Goal: Information Seeking & Learning: Learn about a topic

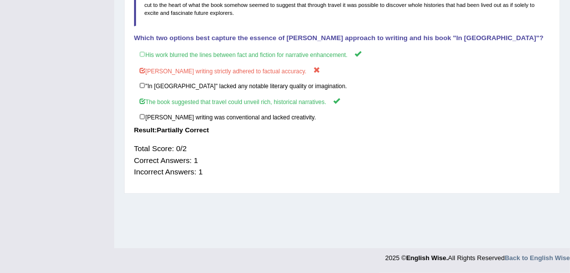
click at [321, 144] on div "Total Score: 0/2 Correct Answers: 1 Incorrect Answers: 1" at bounding box center [342, 160] width 416 height 44
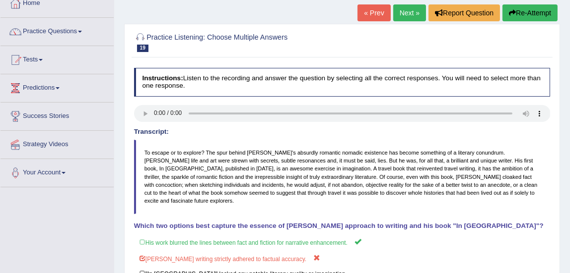
scroll to position [17, 0]
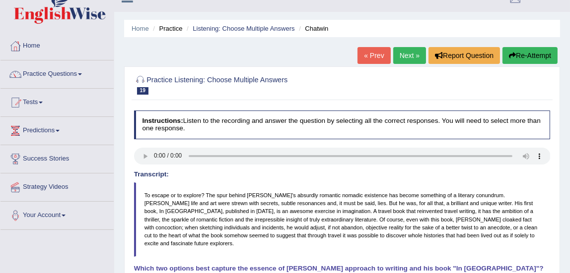
click at [408, 53] on link "Next »" at bounding box center [409, 55] width 33 height 17
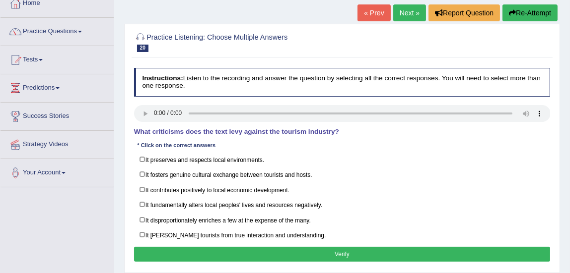
scroll to position [61, 0]
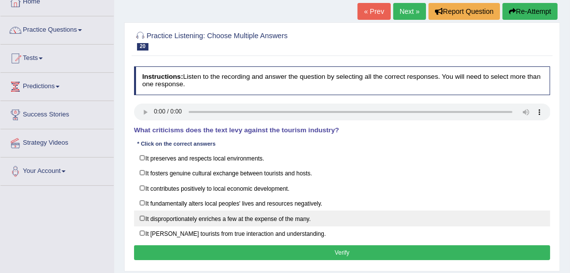
click at [140, 219] on label "It disproportionately enriches a few at the expense of the many." at bounding box center [342, 218] width 416 height 15
checkbox input "true"
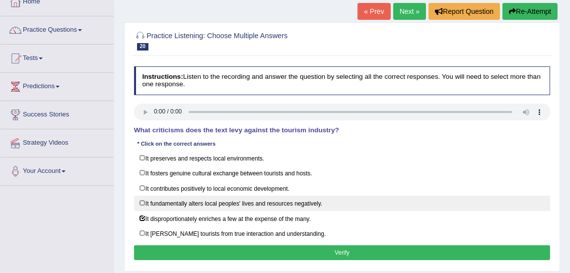
click at [142, 203] on label "It fundamentally alters local peoples' lives and resources negatively." at bounding box center [342, 203] width 416 height 15
checkbox input "true"
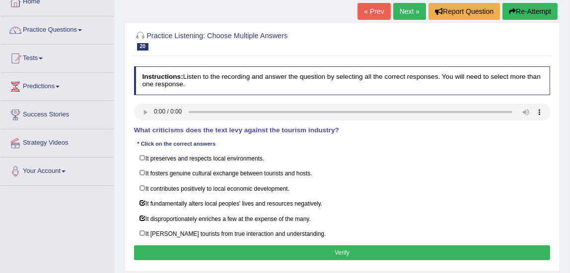
click at [161, 249] on button "Verify" at bounding box center [342, 253] width 416 height 14
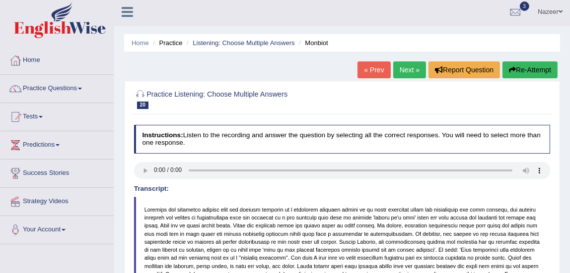
scroll to position [0, 0]
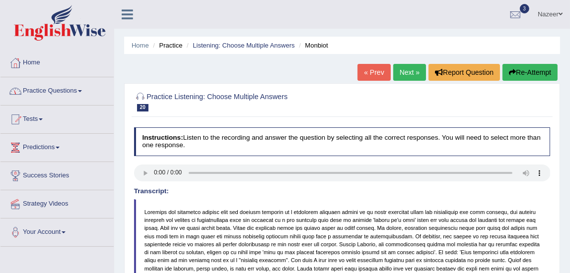
click at [43, 88] on link "Practice Questions" at bounding box center [56, 89] width 113 height 25
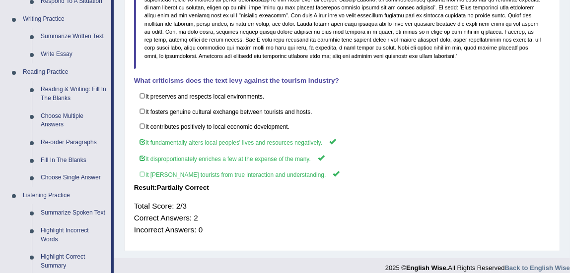
scroll to position [252, 0]
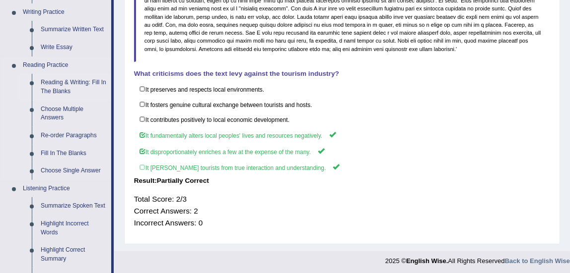
click at [58, 83] on link "Reading & Writing: Fill In The Blanks" at bounding box center [73, 87] width 75 height 26
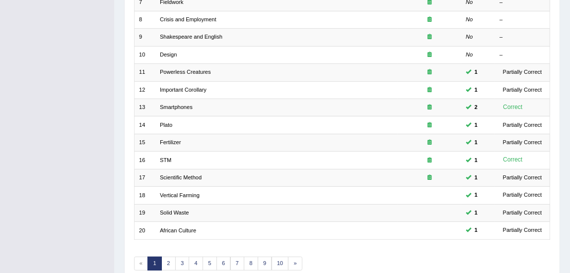
scroll to position [263, 0]
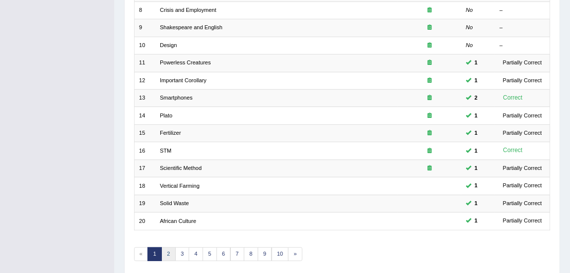
click at [168, 255] on link "2" at bounding box center [168, 255] width 14 height 14
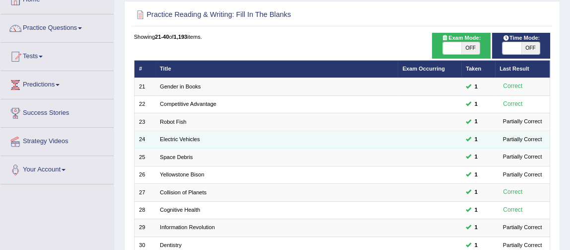
scroll to position [57, 0]
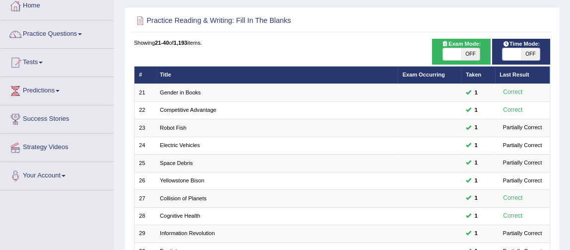
click at [71, 36] on link "Practice Questions" at bounding box center [56, 32] width 113 height 25
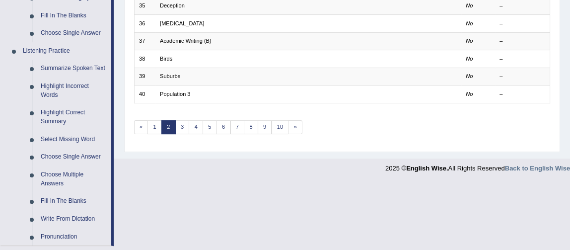
scroll to position [394, 0]
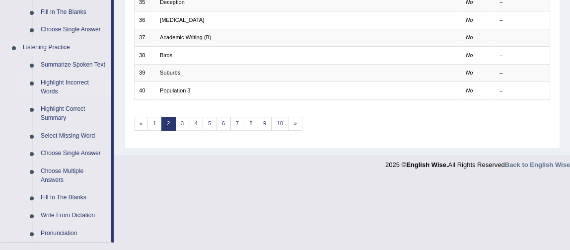
click at [49, 82] on link "Highlight Incorrect Words" at bounding box center [73, 87] width 75 height 26
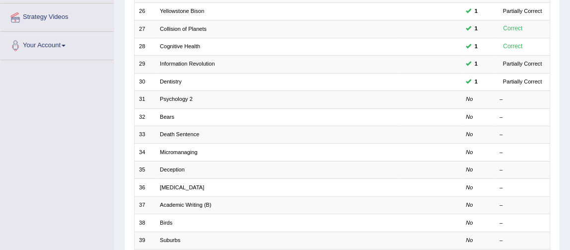
scroll to position [132, 0]
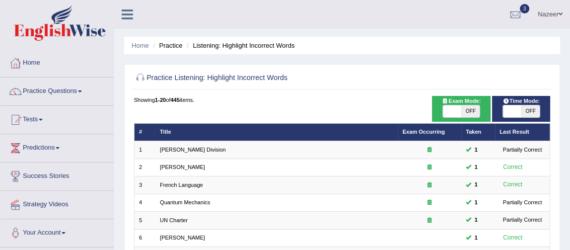
click at [60, 93] on link "Practice Questions" at bounding box center [56, 89] width 113 height 25
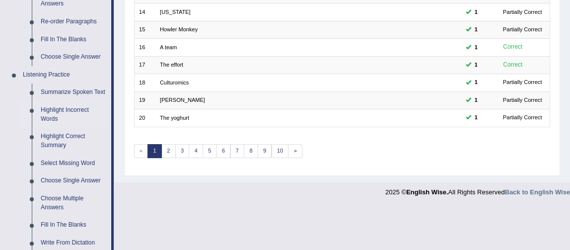
scroll to position [365, 0]
click at [71, 182] on link "Choose Single Answer" at bounding box center [73, 182] width 75 height 18
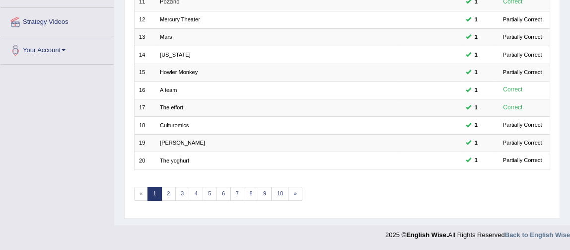
scroll to position [240, 0]
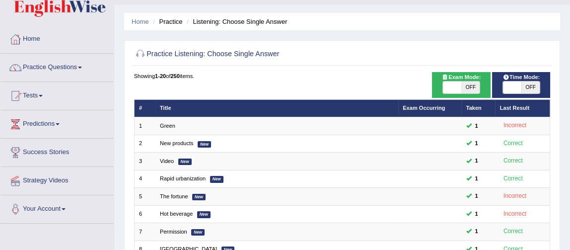
scroll to position [19, 0]
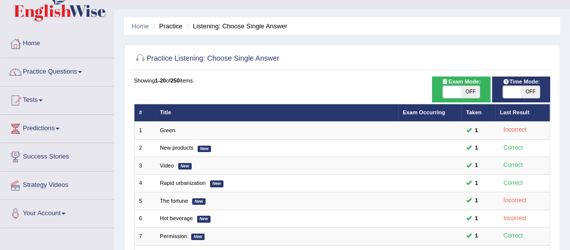
click at [64, 73] on link "Practice Questions" at bounding box center [56, 70] width 113 height 25
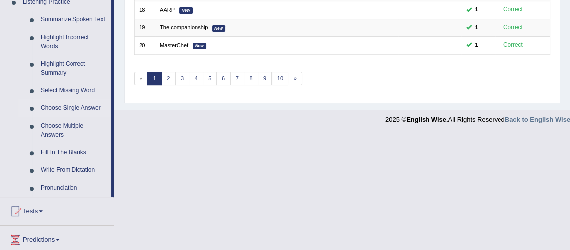
scroll to position [442, 0]
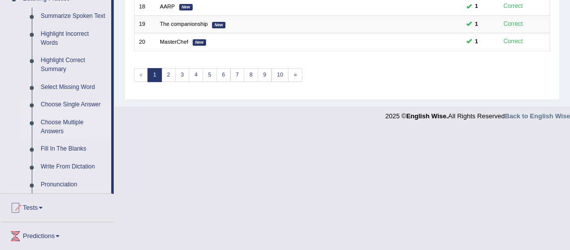
click at [57, 126] on link "Choose Multiple Answers" at bounding box center [73, 127] width 75 height 26
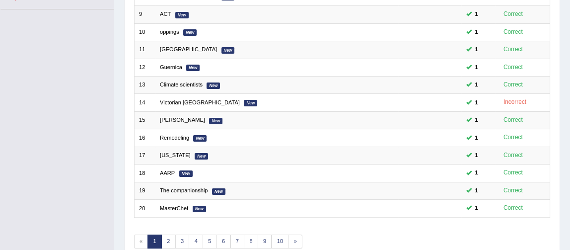
scroll to position [131, 0]
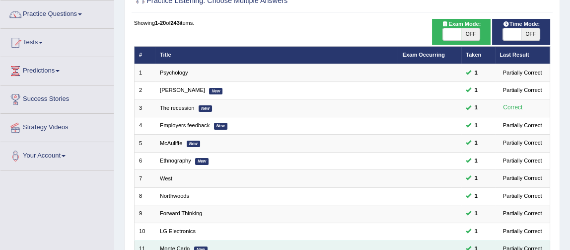
scroll to position [81, 0]
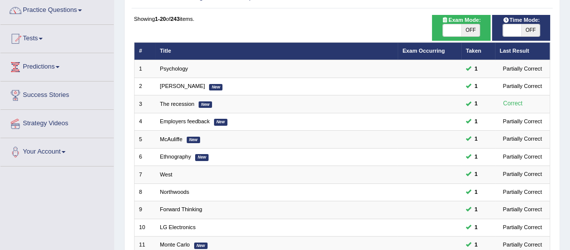
click at [69, 11] on link "Practice Questions" at bounding box center [56, 9] width 113 height 25
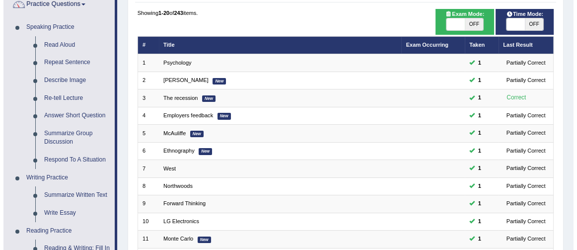
scroll to position [86, 0]
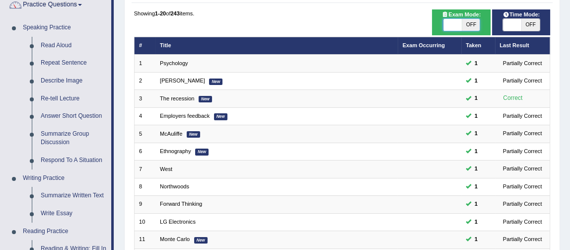
click at [451, 22] on span at bounding box center [452, 25] width 18 height 12
checkbox input "true"
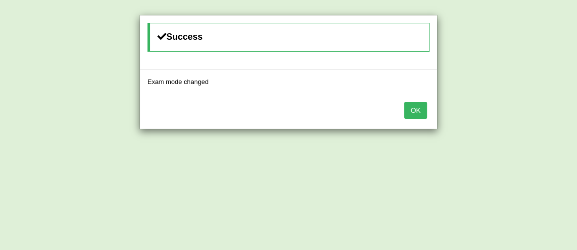
click at [410, 111] on button "OK" at bounding box center [415, 110] width 23 height 17
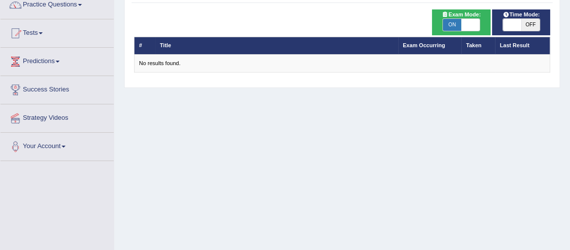
click at [511, 27] on span at bounding box center [512, 25] width 18 height 12
checkbox input "true"
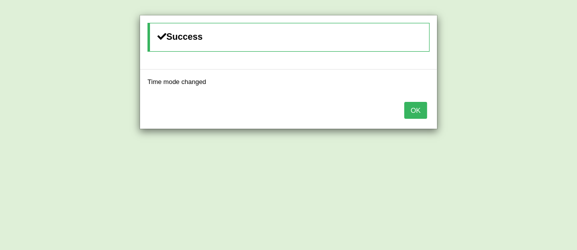
click at [414, 107] on button "OK" at bounding box center [415, 110] width 23 height 17
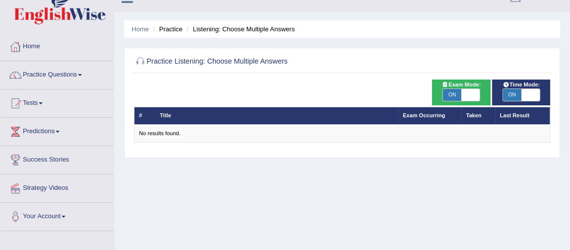
scroll to position [16, 0]
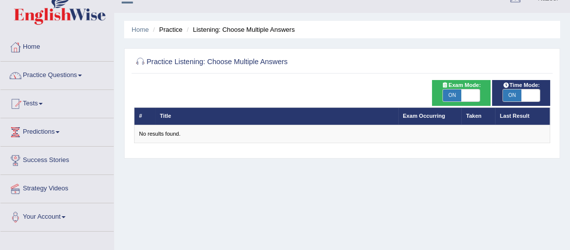
click at [60, 73] on link "Practice Questions" at bounding box center [56, 74] width 113 height 25
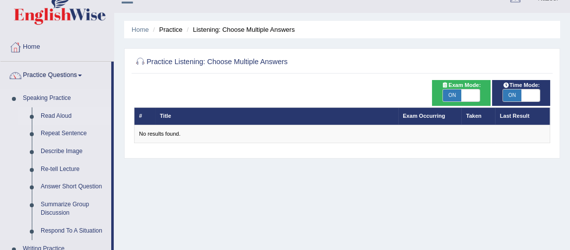
click at [49, 114] on link "Read Aloud" at bounding box center [73, 116] width 75 height 18
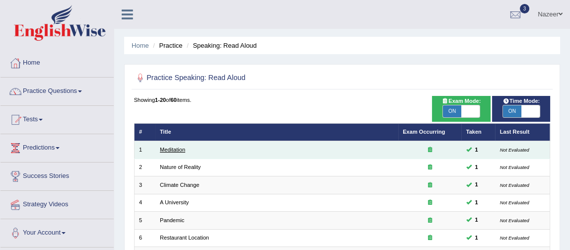
click at [177, 148] on link "Meditation" at bounding box center [172, 149] width 25 height 6
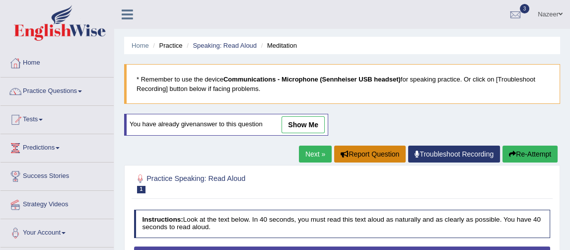
click at [365, 154] on button "Report Question" at bounding box center [369, 153] width 71 height 17
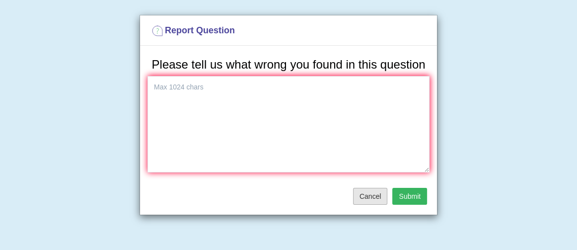
click at [368, 196] on button "Cancel" at bounding box center [370, 196] width 35 height 17
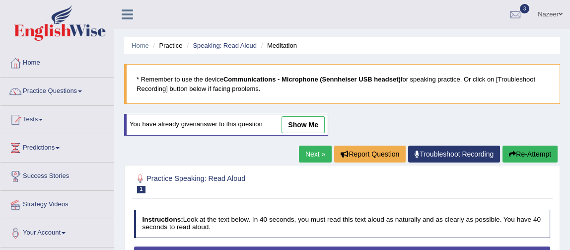
click at [32, 62] on link "Home" at bounding box center [56, 61] width 113 height 25
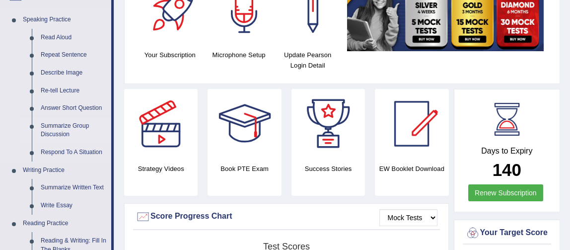
scroll to position [99, 0]
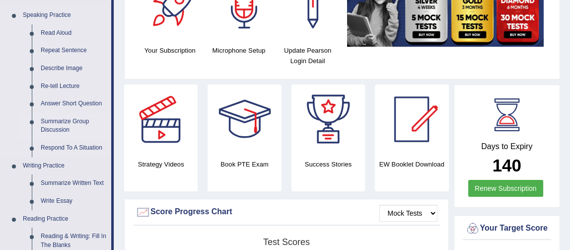
click at [59, 120] on link "Summarize Group Discussion" at bounding box center [73, 126] width 75 height 26
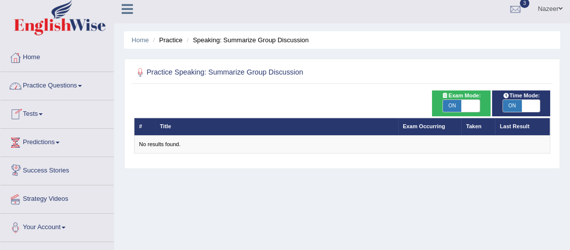
scroll to position [5, 0]
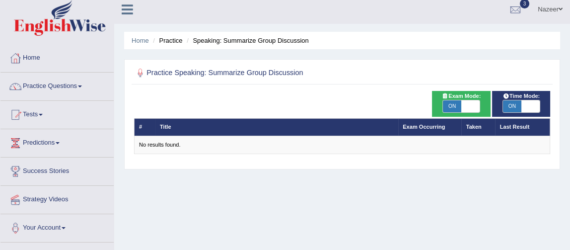
click at [47, 84] on link "Practice Questions" at bounding box center [56, 84] width 113 height 25
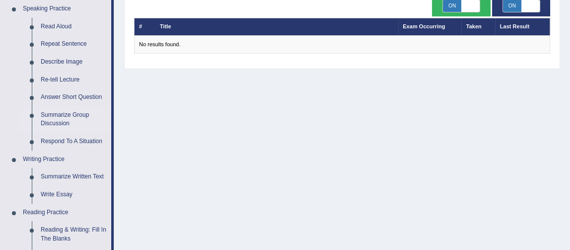
scroll to position [111, 0]
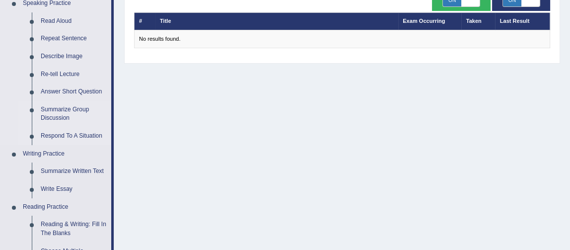
click at [64, 133] on link "Respond To A Situation" at bounding box center [73, 136] width 75 height 18
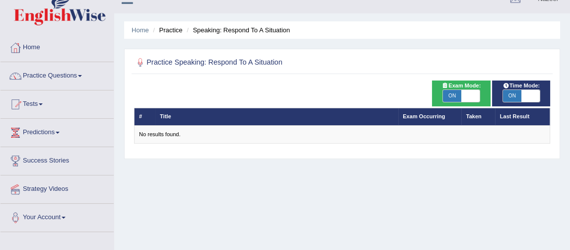
scroll to position [5, 0]
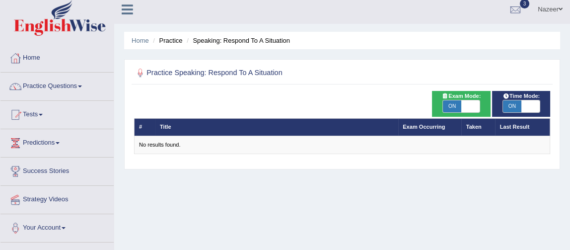
click at [34, 83] on link "Practice Questions" at bounding box center [56, 84] width 113 height 25
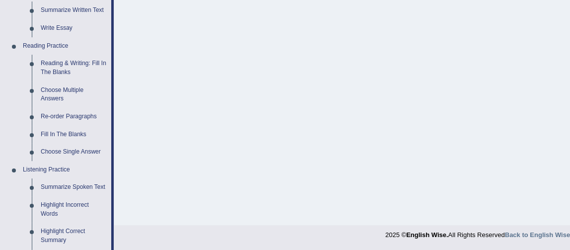
scroll to position [273, 0]
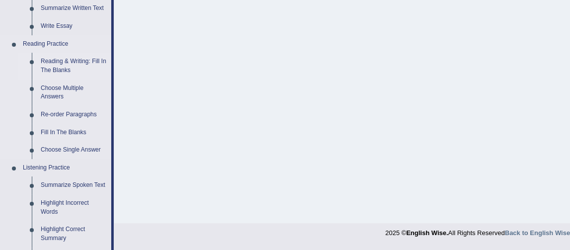
click at [59, 59] on link "Reading & Writing: Fill In The Blanks" at bounding box center [73, 66] width 75 height 26
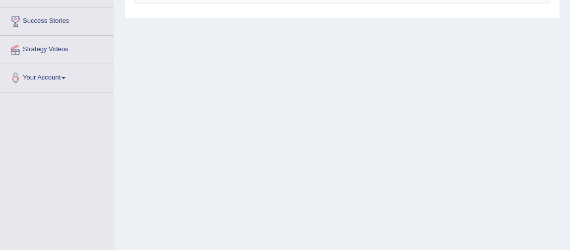
scroll to position [200, 0]
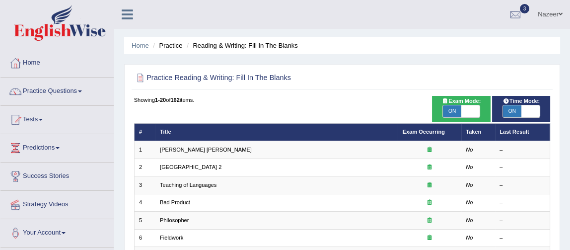
click at [55, 93] on link "Practice Questions" at bounding box center [56, 89] width 113 height 25
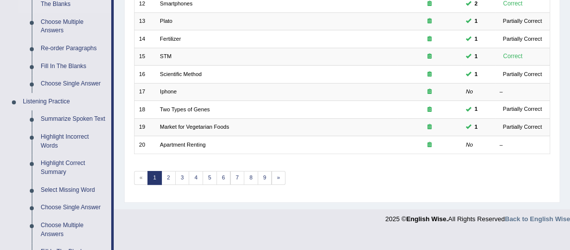
scroll to position [348, 0]
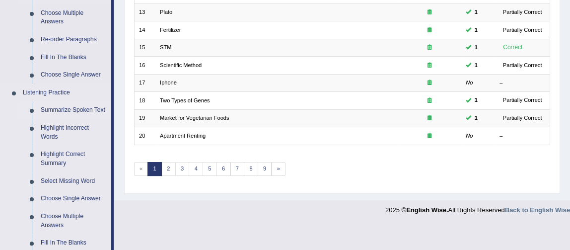
click at [75, 110] on link "Summarize Spoken Text" at bounding box center [73, 110] width 75 height 18
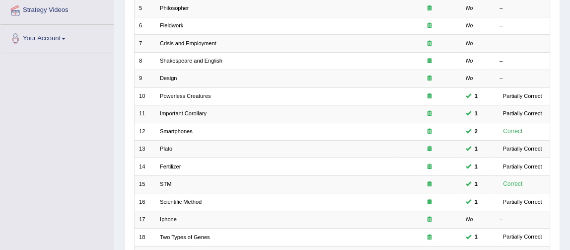
scroll to position [126, 0]
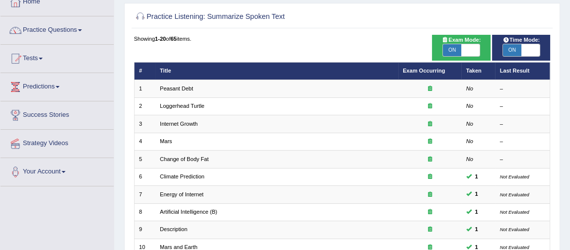
scroll to position [52, 0]
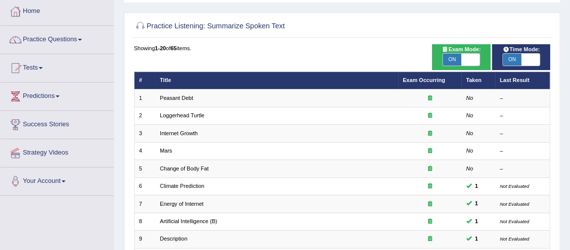
click at [64, 38] on link "Practice Questions" at bounding box center [56, 38] width 113 height 25
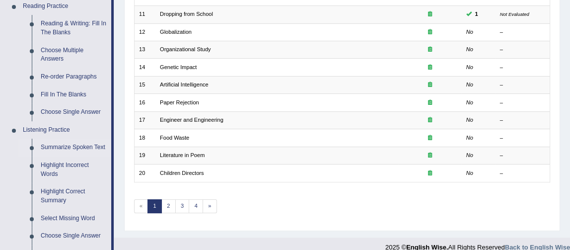
scroll to position [313, 0]
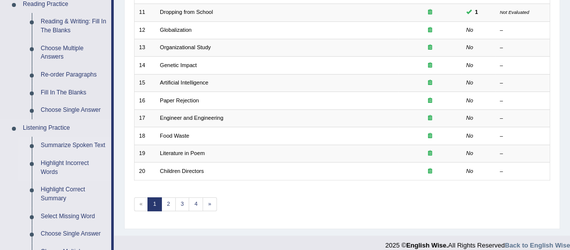
click at [66, 162] on link "Highlight Incorrect Words" at bounding box center [73, 167] width 75 height 26
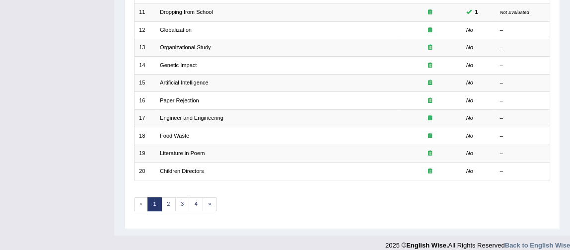
scroll to position [130, 0]
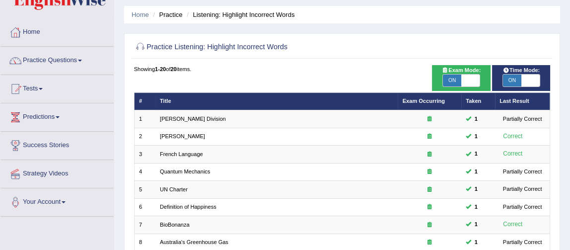
scroll to position [33, 0]
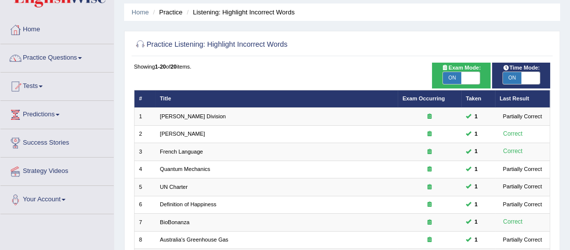
click at [72, 65] on link "Practice Questions" at bounding box center [56, 56] width 113 height 25
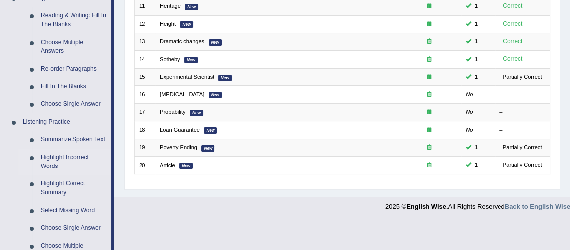
scroll to position [337, 0]
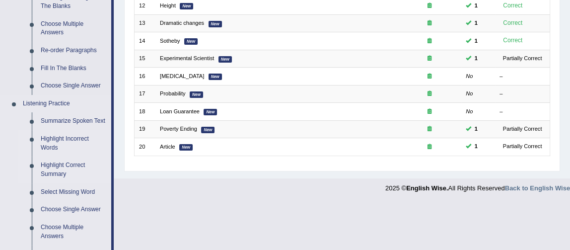
click at [64, 170] on link "Highlight Correct Summary" at bounding box center [73, 169] width 75 height 26
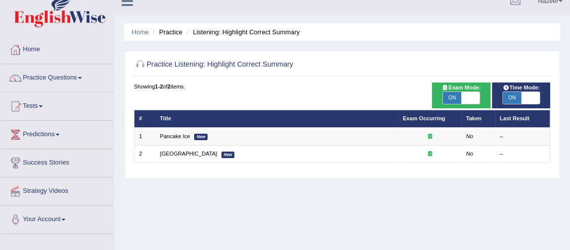
scroll to position [6, 0]
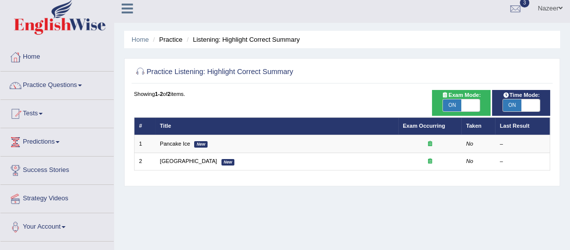
click at [64, 84] on link "Practice Questions" at bounding box center [56, 83] width 113 height 25
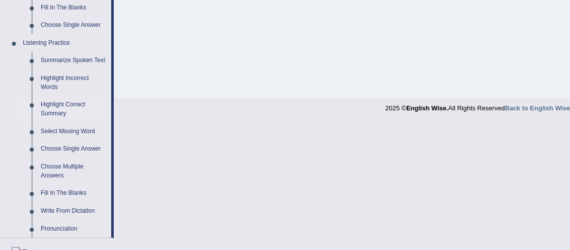
scroll to position [398, 0]
click at [66, 132] on link "Select Missing Word" at bounding box center [73, 131] width 75 height 18
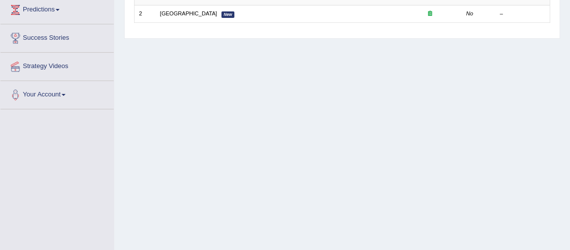
scroll to position [200, 0]
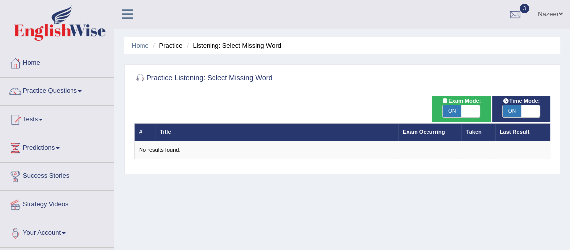
click at [451, 109] on span "ON" at bounding box center [452, 111] width 18 height 12
checkbox input "false"
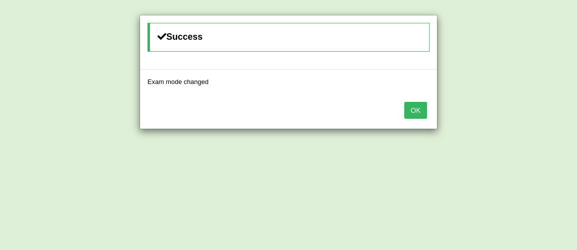
click at [416, 108] on button "OK" at bounding box center [415, 110] width 23 height 17
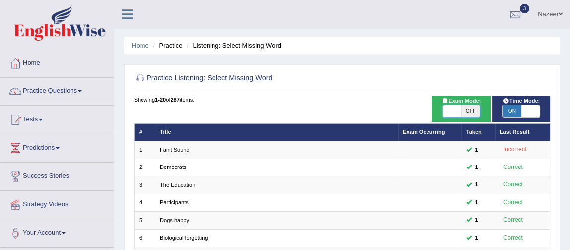
click at [451, 109] on span at bounding box center [452, 111] width 18 height 12
checkbox input "true"
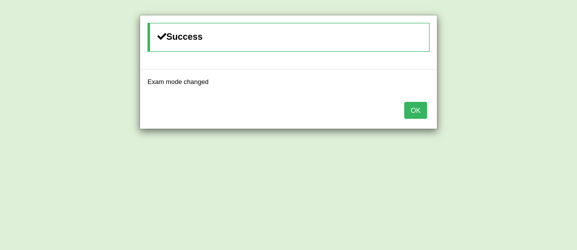
click at [416, 109] on button "OK" at bounding box center [415, 110] width 23 height 17
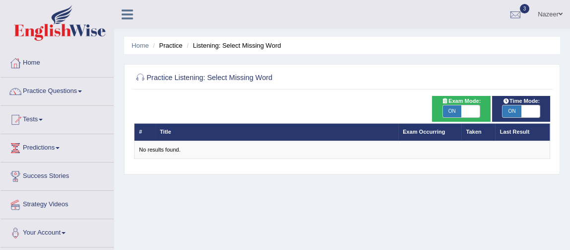
click at [510, 109] on span "ON" at bounding box center [511, 111] width 18 height 12
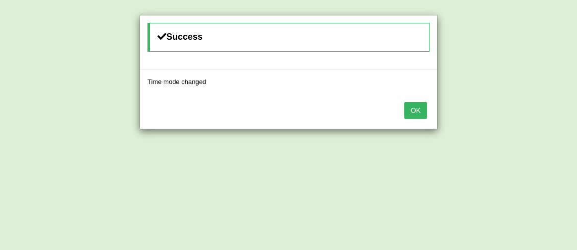
click at [418, 107] on button "OK" at bounding box center [415, 110] width 23 height 17
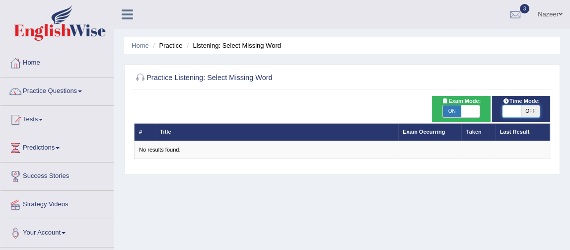
click at [512, 109] on span at bounding box center [511, 111] width 18 height 12
checkbox input "true"
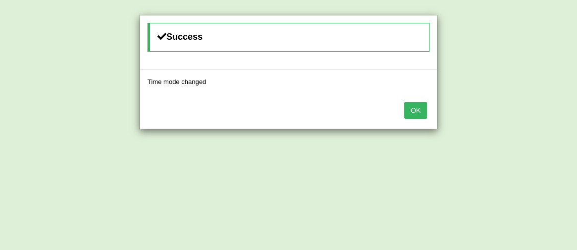
click at [417, 108] on button "OK" at bounding box center [415, 110] width 23 height 17
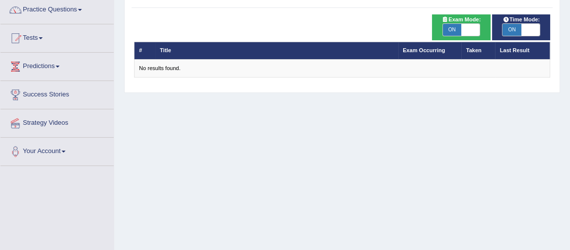
scroll to position [56, 0]
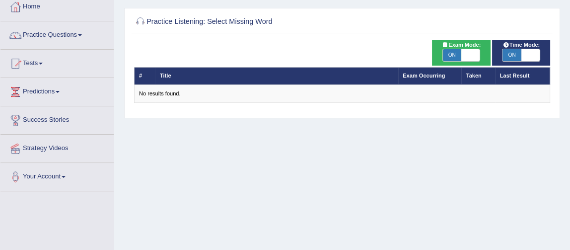
click at [47, 36] on link "Practice Questions" at bounding box center [56, 33] width 113 height 25
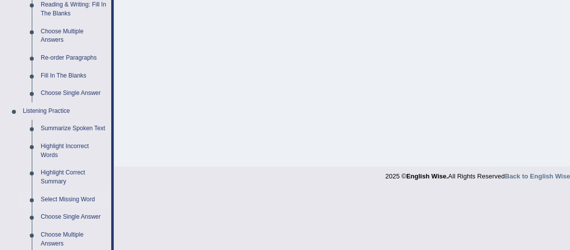
scroll to position [321, 0]
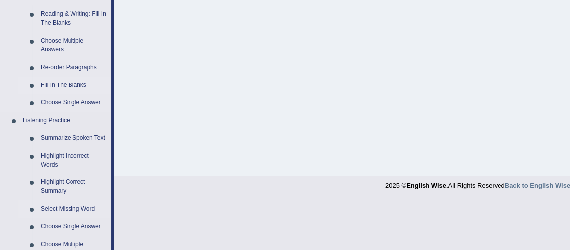
click at [52, 85] on link "Fill In The Blanks" at bounding box center [73, 85] width 75 height 18
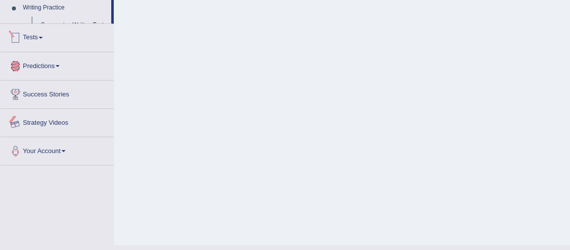
scroll to position [526, 0]
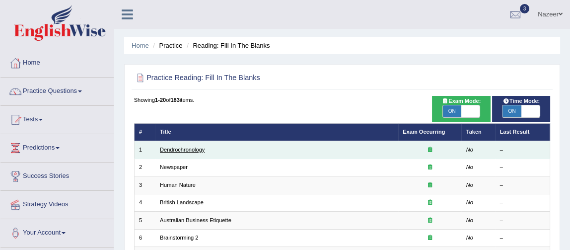
click at [180, 149] on link "Dendrochronology" at bounding box center [182, 149] width 45 height 6
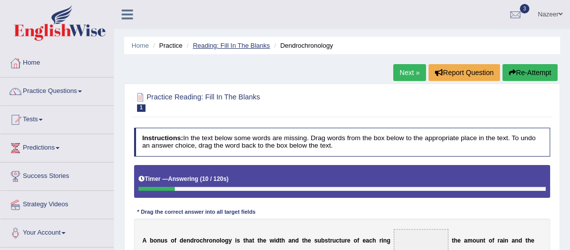
click at [233, 46] on link "Reading: Fill In The Blanks" at bounding box center [231, 45] width 77 height 7
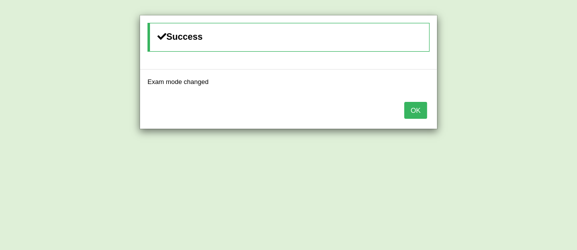
click at [419, 114] on button "OK" at bounding box center [415, 110] width 23 height 17
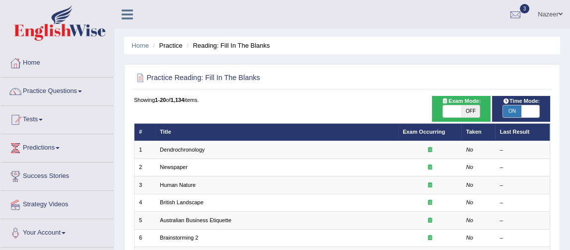
click at [512, 111] on span "ON" at bounding box center [512, 111] width 18 height 12
checkbox input "false"
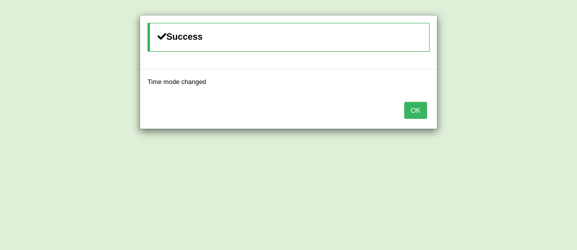
click at [410, 114] on button "OK" at bounding box center [415, 110] width 23 height 17
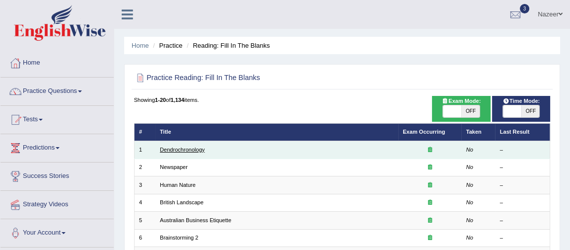
click at [196, 146] on link "Dendrochronology" at bounding box center [182, 149] width 45 height 6
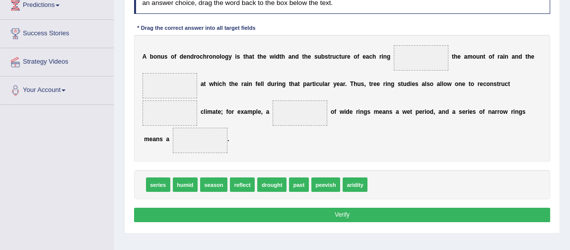
scroll to position [169, 0]
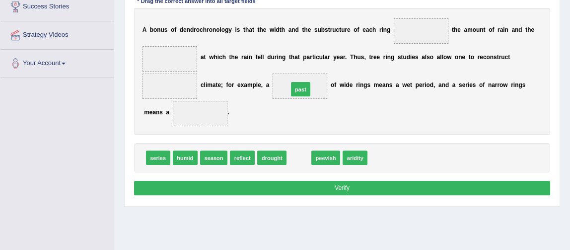
drag, startPoint x: 300, startPoint y: 155, endPoint x: 298, endPoint y: 71, distance: 83.9
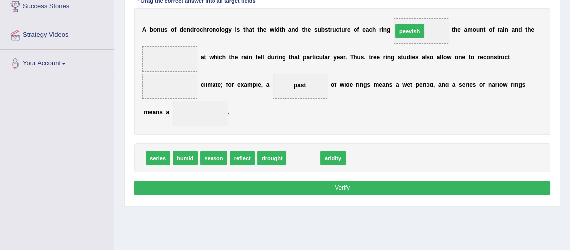
drag, startPoint x: 302, startPoint y: 153, endPoint x: 429, endPoint y: 5, distance: 195.3
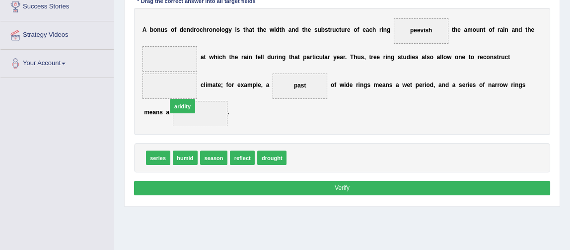
drag, startPoint x: 304, startPoint y: 156, endPoint x: 164, endPoint y: 96, distance: 152.5
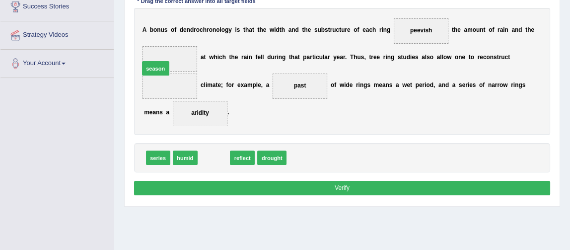
drag, startPoint x: 213, startPoint y: 156, endPoint x: 144, endPoint y: 51, distance: 125.5
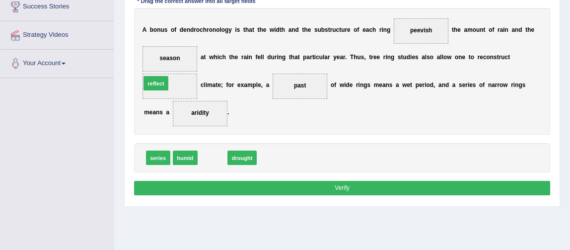
drag, startPoint x: 214, startPoint y: 155, endPoint x: 147, endPoint y: 67, distance: 109.8
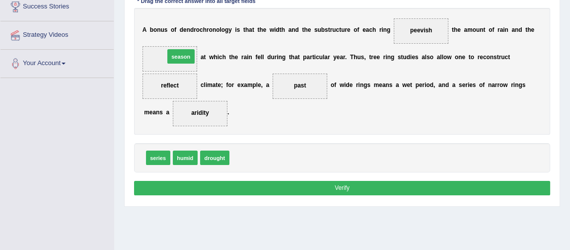
drag, startPoint x: 249, startPoint y: 154, endPoint x: 172, endPoint y: 37, distance: 140.1
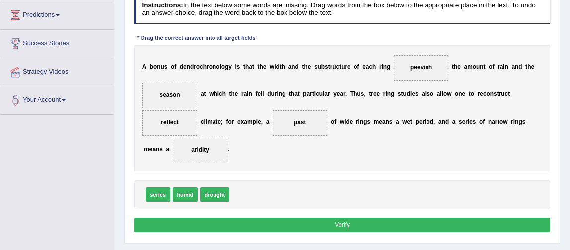
scroll to position [137, 0]
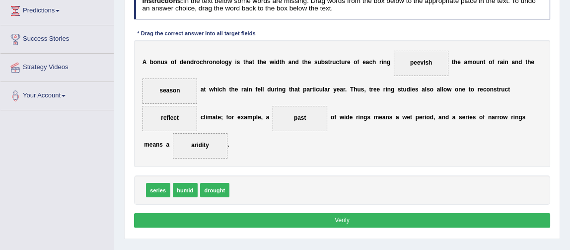
click at [349, 187] on div "series humid drought" at bounding box center [342, 189] width 416 height 29
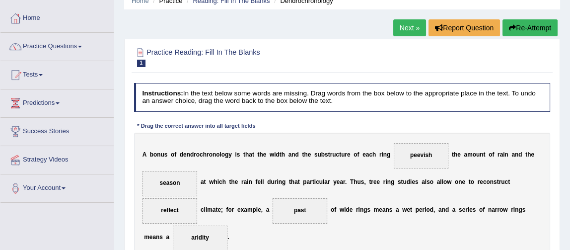
scroll to position [43, 0]
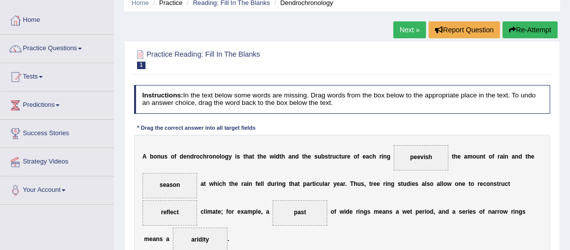
click at [400, 33] on link "Next »" at bounding box center [409, 29] width 33 height 17
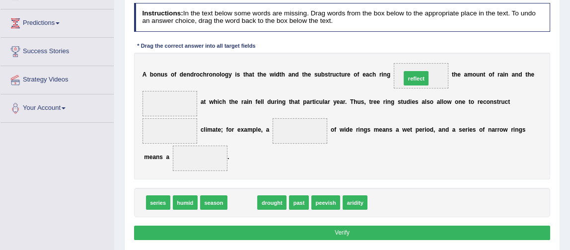
drag, startPoint x: 246, startPoint y: 200, endPoint x: 451, endPoint y: 53, distance: 252.0
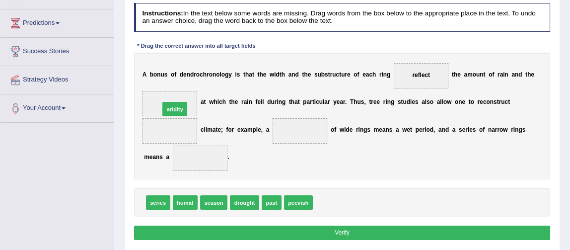
drag, startPoint x: 328, startPoint y: 201, endPoint x: 148, endPoint y: 92, distance: 210.5
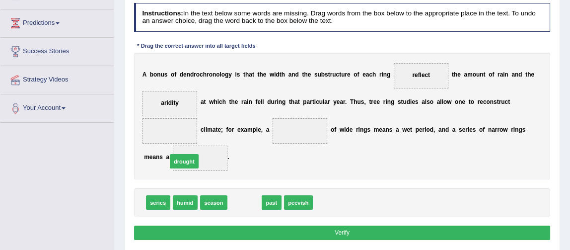
drag, startPoint x: 248, startPoint y: 201, endPoint x: 177, endPoint y: 152, distance: 86.0
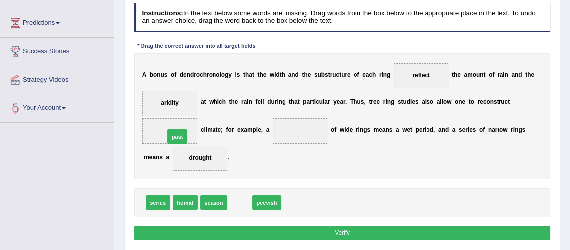
drag, startPoint x: 242, startPoint y: 199, endPoint x: 169, endPoint y: 122, distance: 106.7
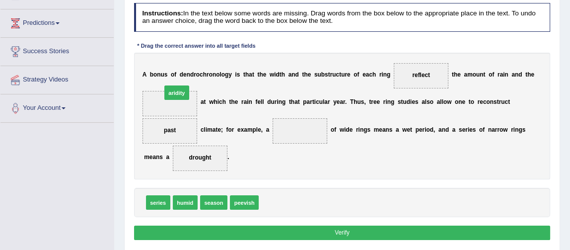
drag, startPoint x: 270, startPoint y: 199, endPoint x: 155, endPoint y: 73, distance: 170.7
click at [155, 73] on div "Instructions: In the text below some words are missing. Drag words from the box…" at bounding box center [342, 123] width 420 height 248
drag, startPoint x: 273, startPoint y: 199, endPoint x: 156, endPoint y: 95, distance: 156.8
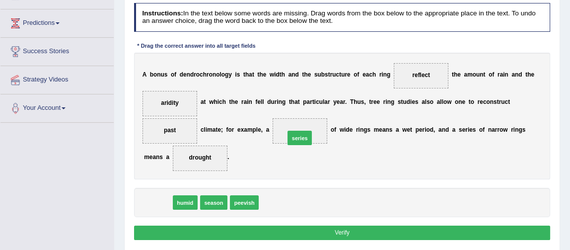
drag, startPoint x: 158, startPoint y: 201, endPoint x: 325, endPoint y: 125, distance: 183.6
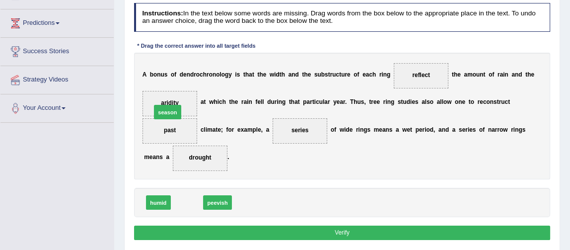
drag, startPoint x: 186, startPoint y: 200, endPoint x: 163, endPoint y: 94, distance: 108.6
click at [309, 232] on button "Verify" at bounding box center [342, 232] width 416 height 14
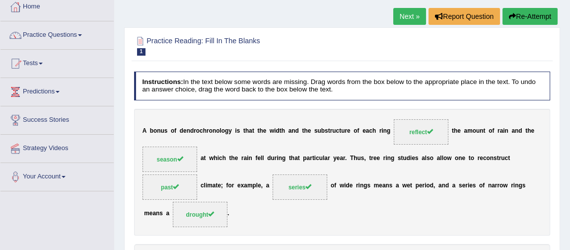
scroll to position [51, 0]
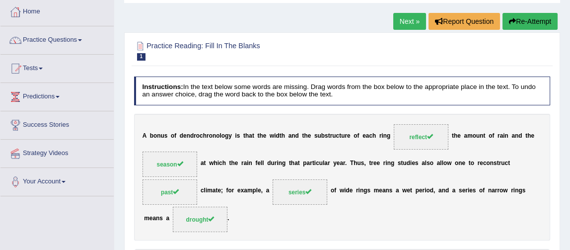
click at [410, 19] on link "Next »" at bounding box center [409, 21] width 33 height 17
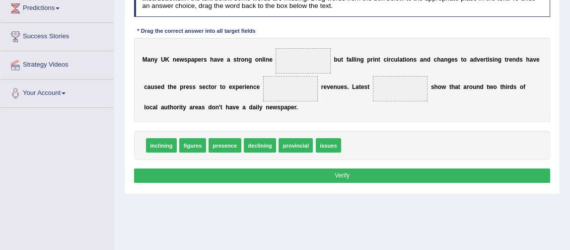
scroll to position [125, 0]
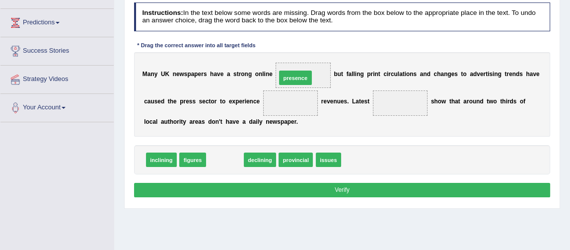
drag, startPoint x: 231, startPoint y: 159, endPoint x: 314, endPoint y: 64, distance: 125.9
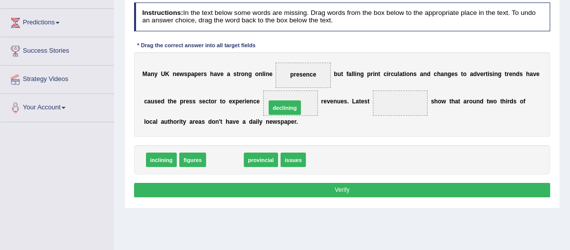
drag, startPoint x: 222, startPoint y: 157, endPoint x: 292, endPoint y: 95, distance: 93.9
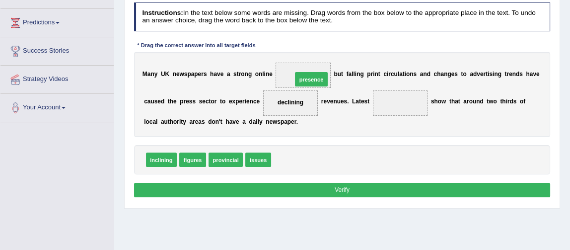
drag, startPoint x: 292, startPoint y: 158, endPoint x: 317, endPoint y: 63, distance: 98.1
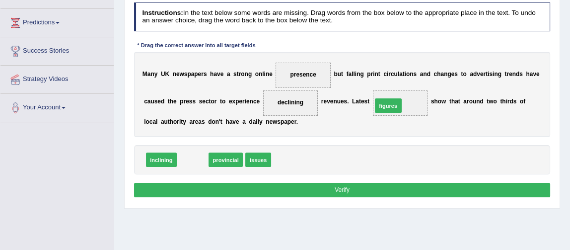
drag, startPoint x: 190, startPoint y: 158, endPoint x: 421, endPoint y: 94, distance: 239.9
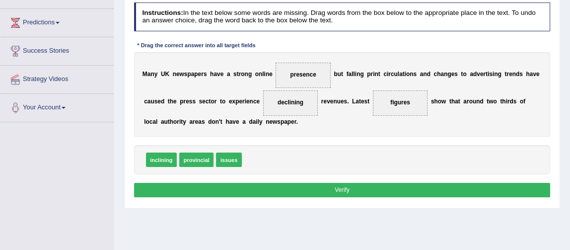
click at [368, 190] on button "Verify" at bounding box center [342, 190] width 416 height 14
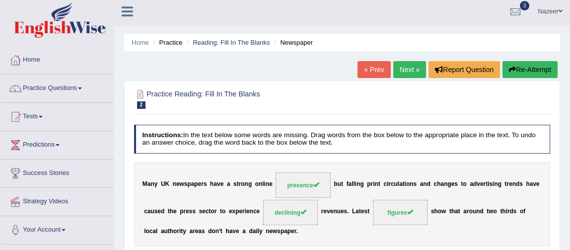
scroll to position [0, 0]
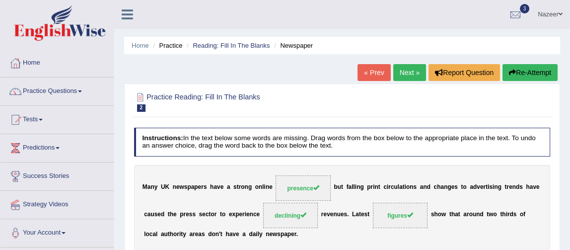
click at [62, 97] on link "Practice Questions" at bounding box center [56, 89] width 113 height 25
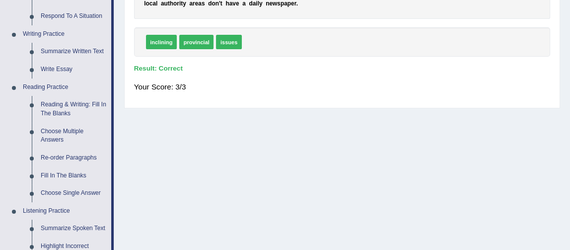
scroll to position [236, 0]
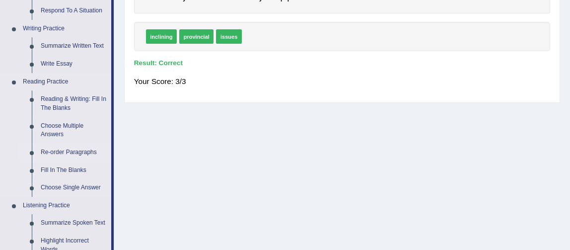
click at [61, 150] on link "Re-order Paragraphs" at bounding box center [73, 152] width 75 height 18
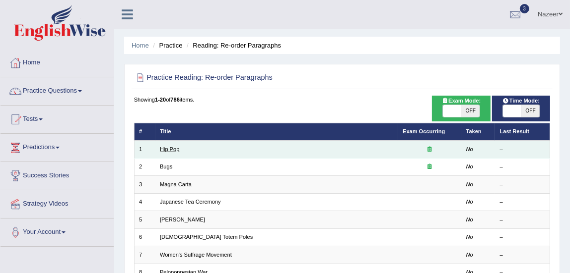
click at [172, 149] on link "Hip Pop" at bounding box center [169, 149] width 19 height 6
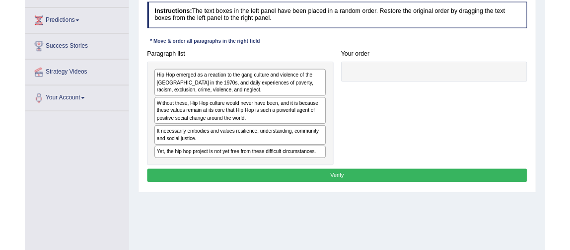
scroll to position [126, 0]
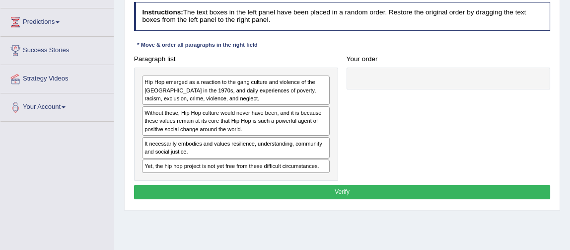
click at [422, 128] on div "Paragraph list Hip Hop emerged as a reaction to the gang culture and violence o…" at bounding box center [342, 116] width 425 height 129
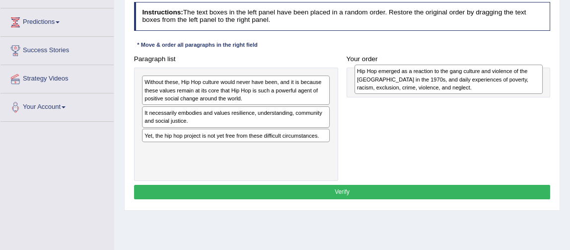
drag, startPoint x: 173, startPoint y: 90, endPoint x: 425, endPoint y: 82, distance: 252.2
click at [425, 82] on div "Hip Hop emerged as a reaction to the gang culture and violence of the South Bro…" at bounding box center [448, 79] width 188 height 29
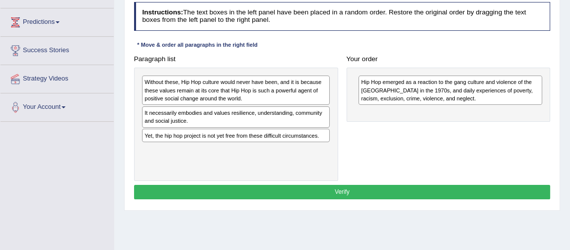
click at [192, 136] on div "Yet, the hip hop project is not yet free from these difficult circumstances." at bounding box center [236, 135] width 188 height 13
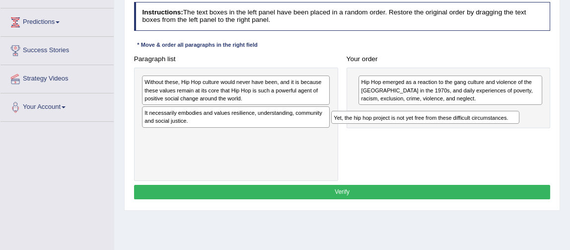
drag, startPoint x: 174, startPoint y: 132, endPoint x: 399, endPoint y: 125, distance: 224.9
click at [399, 125] on div "Paragraph list Without these, Hip Hop culture would never have been, and it is …" at bounding box center [342, 116] width 425 height 129
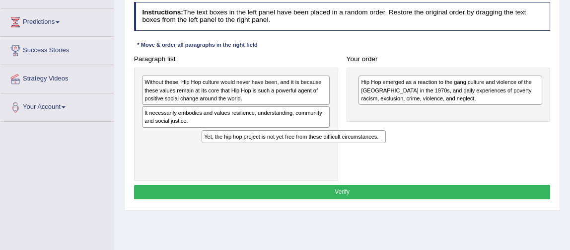
drag, startPoint x: 378, startPoint y: 111, endPoint x: 196, endPoint y: 149, distance: 186.6
click at [196, 149] on div "Paragraph list Without these, Hip Hop culture would never have been, and it is …" at bounding box center [342, 116] width 425 height 129
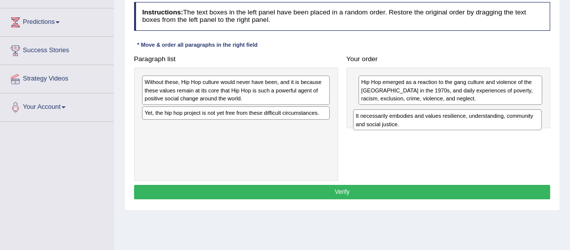
drag, startPoint x: 155, startPoint y: 113, endPoint x: 410, endPoint y: 128, distance: 255.5
click at [410, 128] on div "It necessarily embodies and values resilience, understanding, community and soc…" at bounding box center [447, 119] width 188 height 21
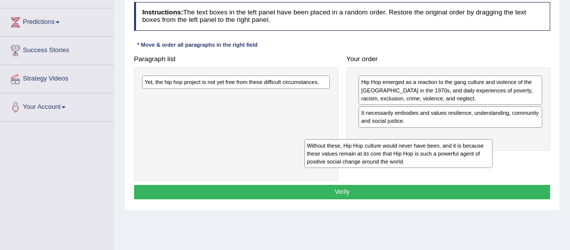
drag, startPoint x: 164, startPoint y: 86, endPoint x: 365, endPoint y: 163, distance: 215.4
click at [365, 163] on div "Without these, Hip Hop culture would never have been, and it is because these v…" at bounding box center [398, 153] width 188 height 29
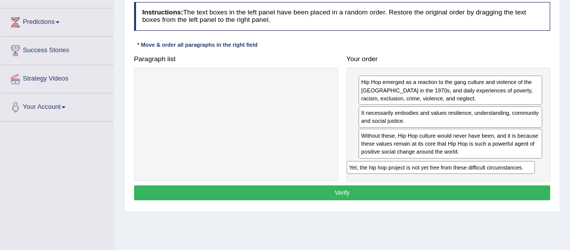
drag, startPoint x: 243, startPoint y: 78, endPoint x: 488, endPoint y: 186, distance: 268.0
click at [488, 186] on div "Instructions: The text boxes in the left panel have been placed in a random ord…" at bounding box center [342, 102] width 420 height 208
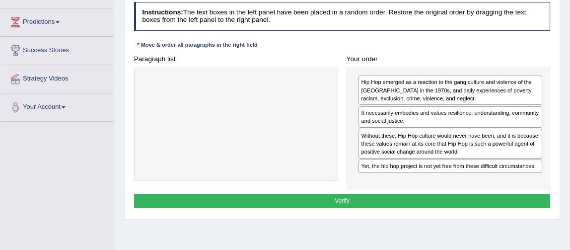
click at [381, 196] on button "Verify" at bounding box center [342, 201] width 416 height 14
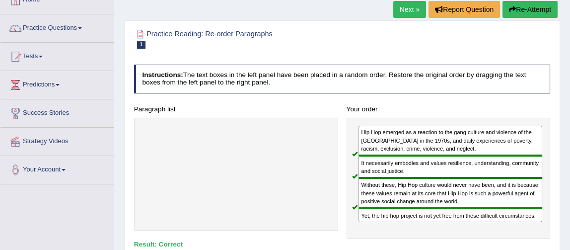
scroll to position [63, 0]
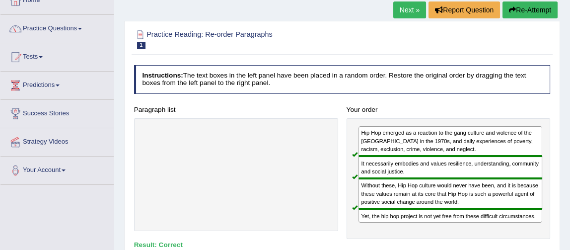
click at [408, 10] on link "Next »" at bounding box center [409, 9] width 33 height 17
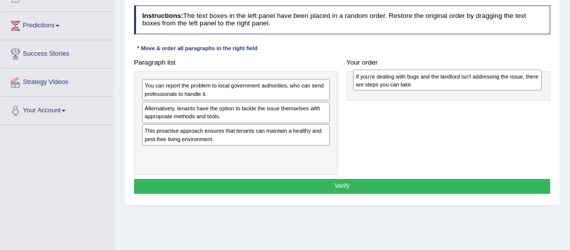
drag, startPoint x: 161, startPoint y: 109, endPoint x: 414, endPoint y: 79, distance: 254.8
click at [414, 79] on div "If you're dealing with bugs and the landlord isn't addressing the issue, there …" at bounding box center [447, 79] width 188 height 21
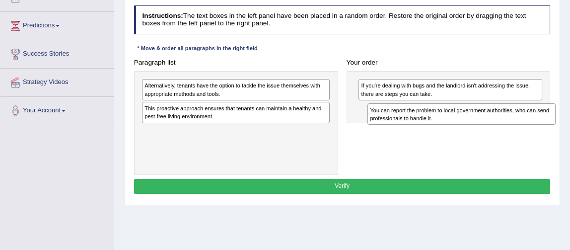
drag, startPoint x: 193, startPoint y: 86, endPoint x: 461, endPoint y: 120, distance: 270.5
click at [461, 120] on div "You can report the problem to local government authorities, who can send profes…" at bounding box center [461, 113] width 188 height 21
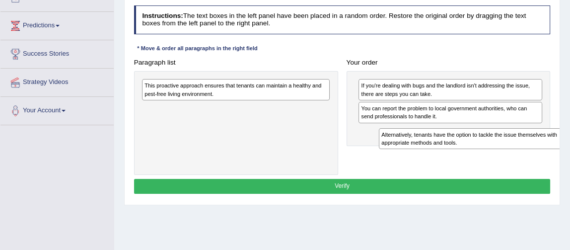
drag, startPoint x: 216, startPoint y: 86, endPoint x: 491, endPoint y: 144, distance: 281.0
click at [496, 145] on div "Paragraph list Alternatively, tenants have the option to tackle the issue thems…" at bounding box center [342, 115] width 425 height 120
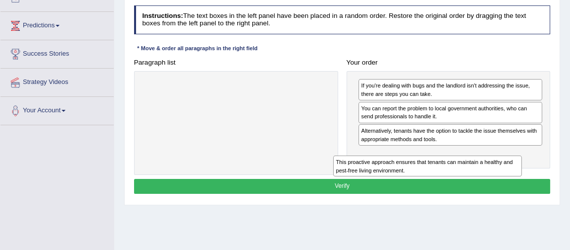
drag, startPoint x: 228, startPoint y: 91, endPoint x: 456, endPoint y: 183, distance: 245.6
click at [456, 185] on div "Instructions: The text boxes in the left panel have been placed in a random ord…" at bounding box center [342, 100] width 420 height 198
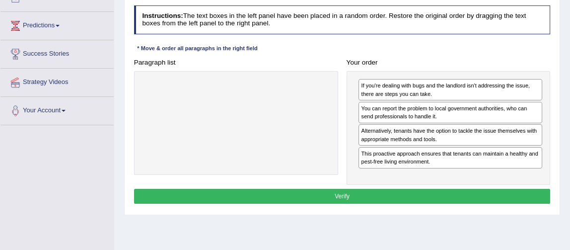
click at [441, 192] on button "Verify" at bounding box center [342, 196] width 416 height 14
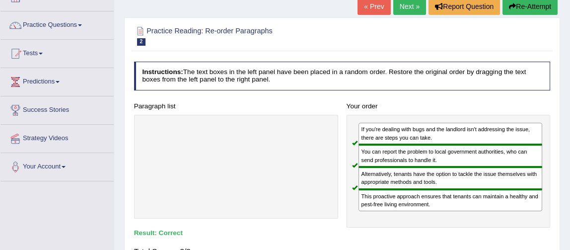
scroll to position [69, 0]
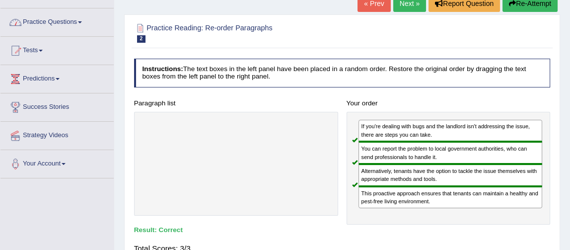
click at [36, 21] on link "Practice Questions" at bounding box center [56, 20] width 113 height 25
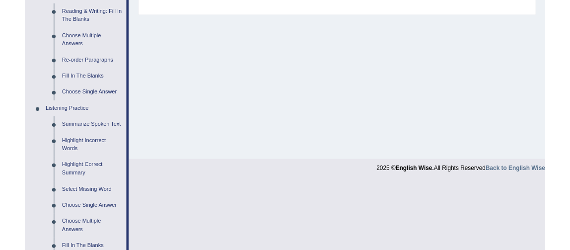
scroll to position [323, 0]
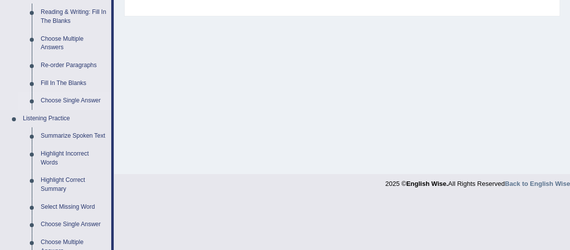
click at [72, 101] on link "Choose Single Answer" at bounding box center [73, 101] width 75 height 18
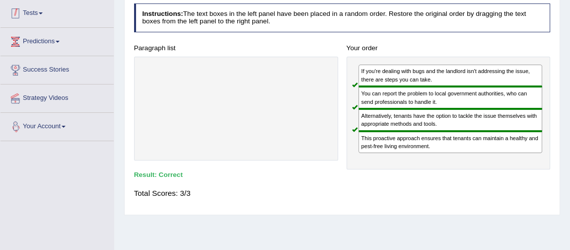
scroll to position [166, 0]
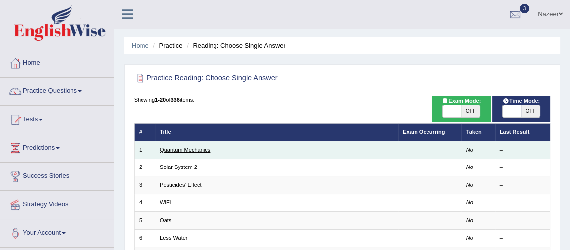
click at [164, 149] on link "Quantum Mechanics" at bounding box center [185, 149] width 50 height 6
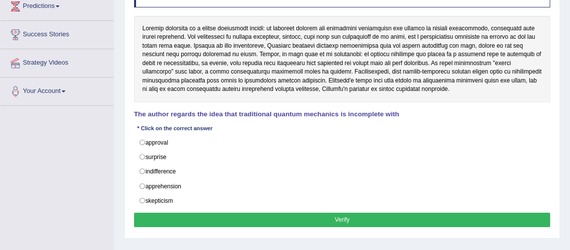
scroll to position [142, 0]
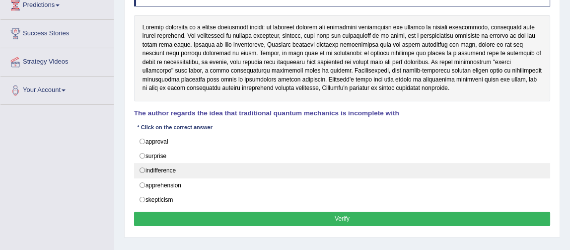
click at [142, 169] on label "indifference" at bounding box center [342, 170] width 416 height 15
radio input "true"
click at [144, 168] on label "indifference" at bounding box center [342, 170] width 416 height 15
click at [138, 167] on label "indifference" at bounding box center [342, 170] width 416 height 15
click at [142, 168] on label "indifference" at bounding box center [342, 170] width 416 height 15
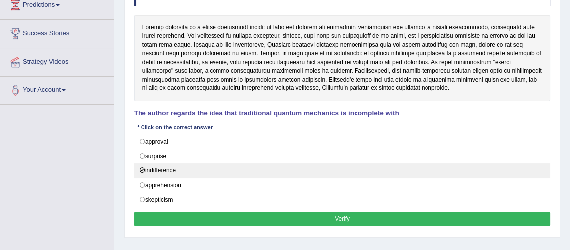
click at [142, 168] on label "indifference" at bounding box center [342, 170] width 416 height 15
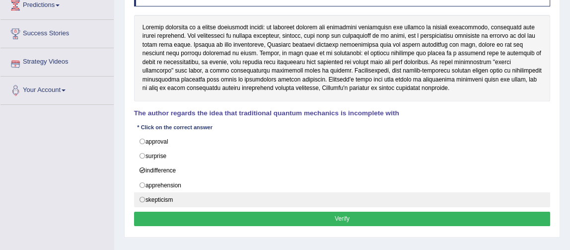
click at [143, 196] on label "skepticism" at bounding box center [342, 199] width 416 height 15
radio input "true"
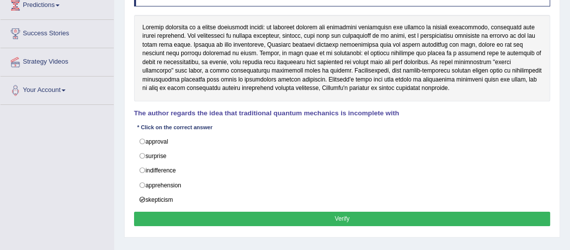
click at [235, 213] on button "Verify" at bounding box center [342, 218] width 416 height 14
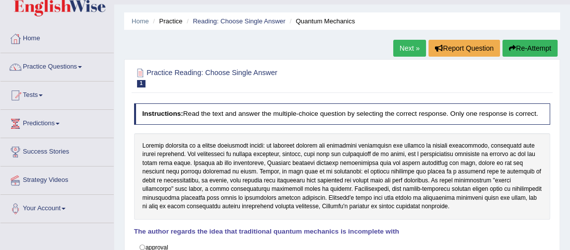
scroll to position [22, 0]
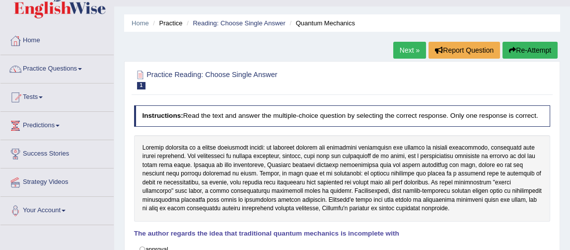
click at [405, 50] on link "Next »" at bounding box center [409, 50] width 33 height 17
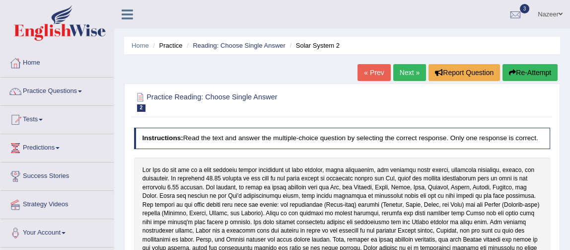
click at [36, 152] on link "Predictions" at bounding box center [56, 146] width 113 height 25
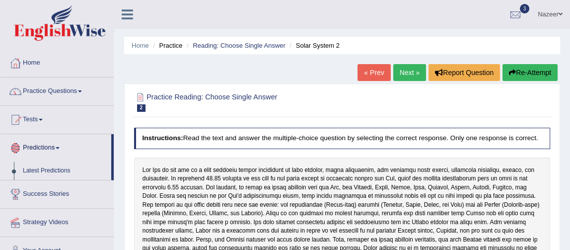
click at [73, 92] on link "Practice Questions" at bounding box center [56, 89] width 113 height 25
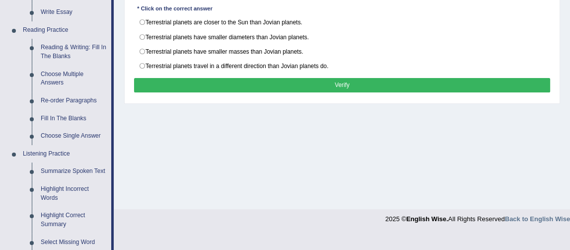
scroll to position [288, 0]
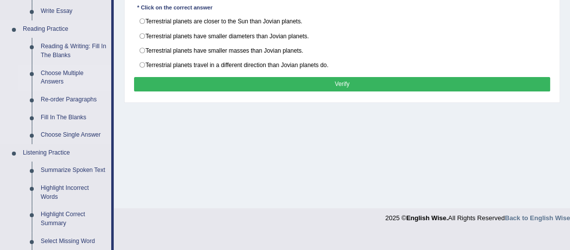
click at [60, 80] on link "Choose Multiple Answers" at bounding box center [73, 78] width 75 height 26
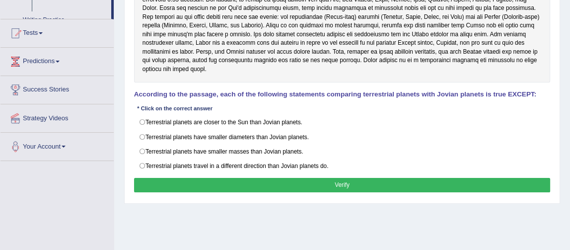
scroll to position [264, 0]
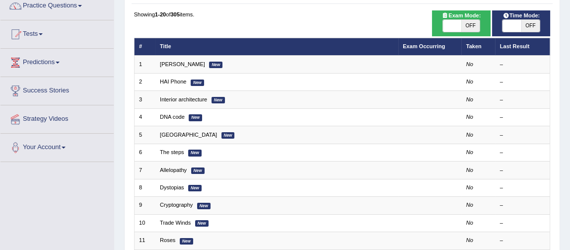
scroll to position [98, 0]
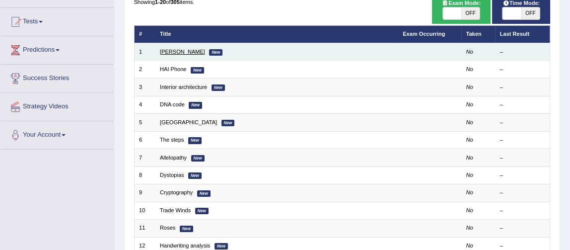
click at [172, 53] on link "[PERSON_NAME]" at bounding box center [182, 52] width 45 height 6
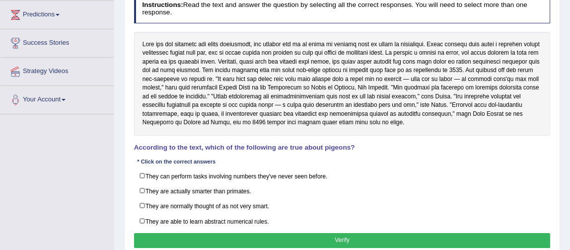
scroll to position [133, 0]
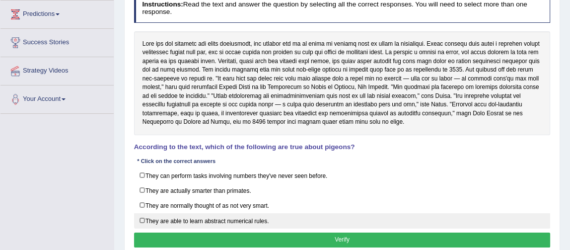
click at [141, 217] on label "They are able to learn abstract numerical rules." at bounding box center [342, 220] width 416 height 15
checkbox input "true"
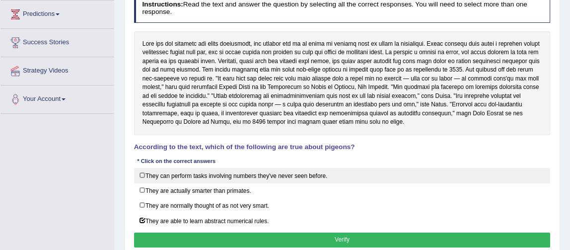
click at [142, 174] on label "They can perform tasks involving numbers they've never seen before." at bounding box center [342, 175] width 416 height 15
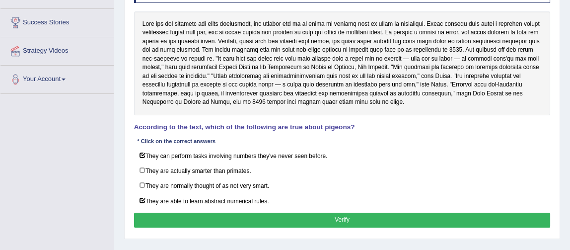
scroll to position [149, 0]
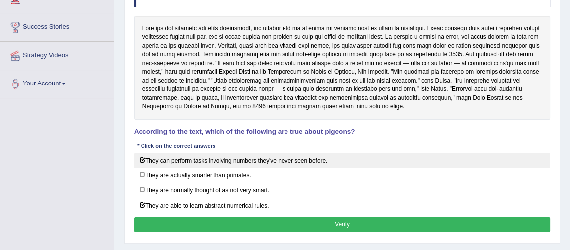
click at [141, 160] on label "They can perform tasks involving numbers they've never seen before." at bounding box center [342, 159] width 416 height 15
click at [144, 157] on label "They can perform tasks involving numbers they've never seen before." at bounding box center [342, 159] width 416 height 15
checkbox input "true"
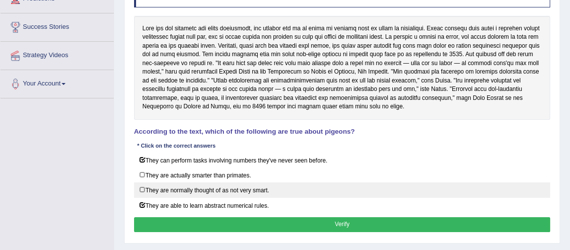
click at [141, 188] on label "They are normally thought of as not very smart." at bounding box center [342, 189] width 416 height 15
checkbox input "true"
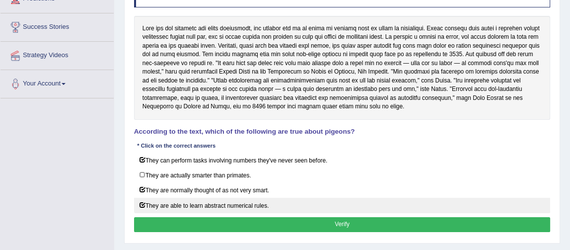
click at [141, 200] on label "They are able to learn abstract numerical rules." at bounding box center [342, 205] width 416 height 15
checkbox input "false"
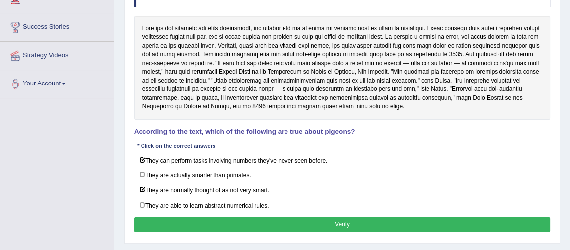
click at [215, 217] on button "Verify" at bounding box center [342, 224] width 416 height 14
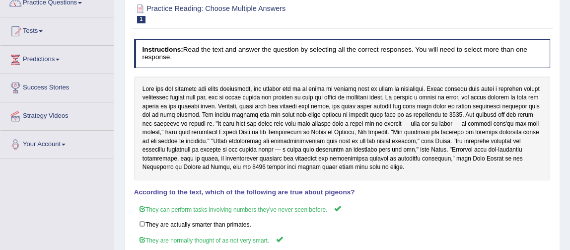
scroll to position [99, 0]
